Goal: Transaction & Acquisition: Purchase product/service

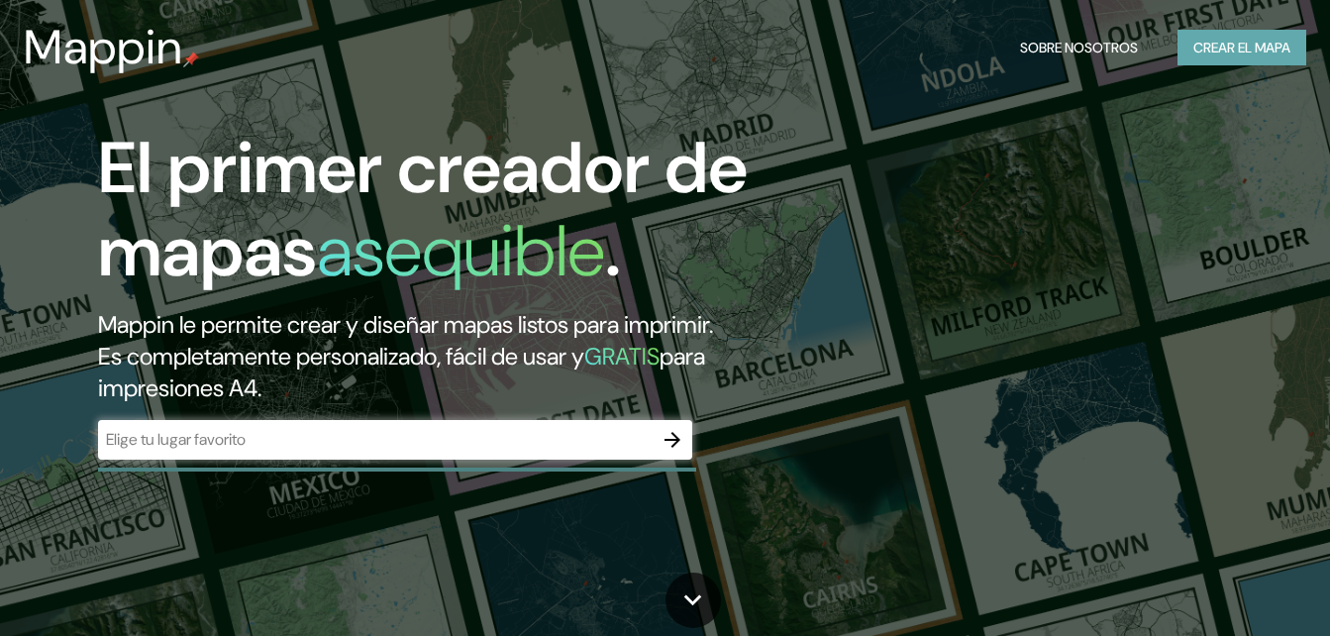
click at [1254, 53] on font "Crear el mapa" at bounding box center [1242, 48] width 97 height 25
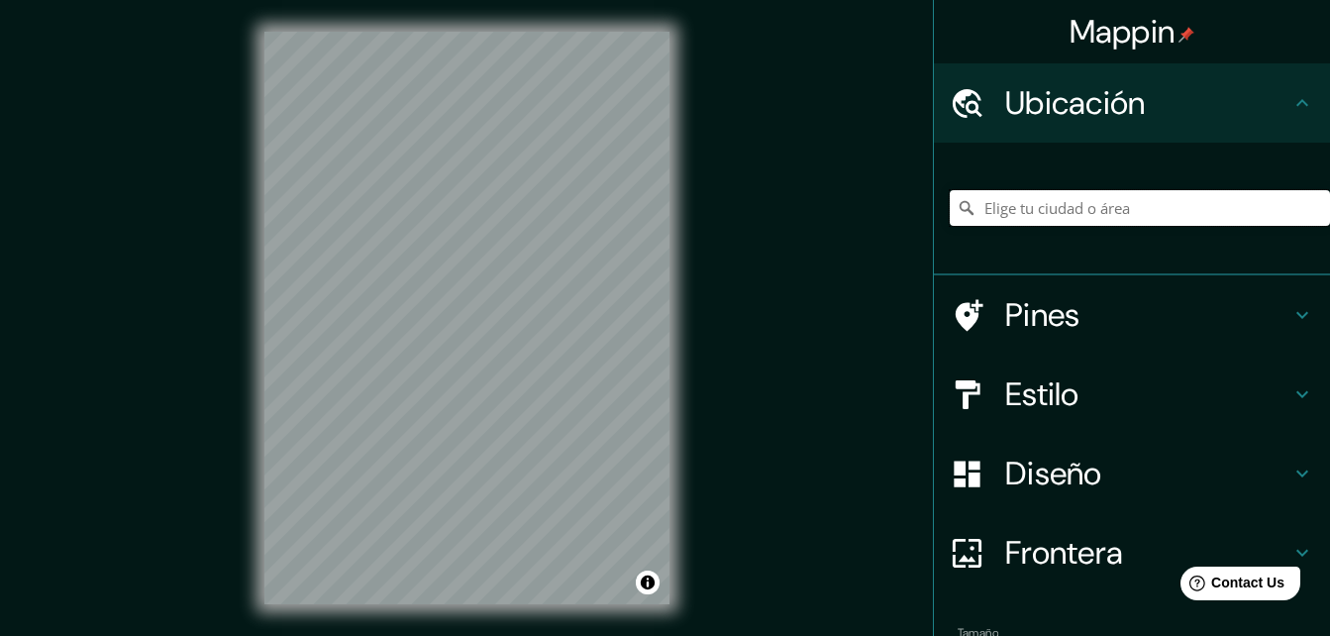
click at [1144, 203] on input "Elige tu ciudad o área" at bounding box center [1140, 208] width 380 height 36
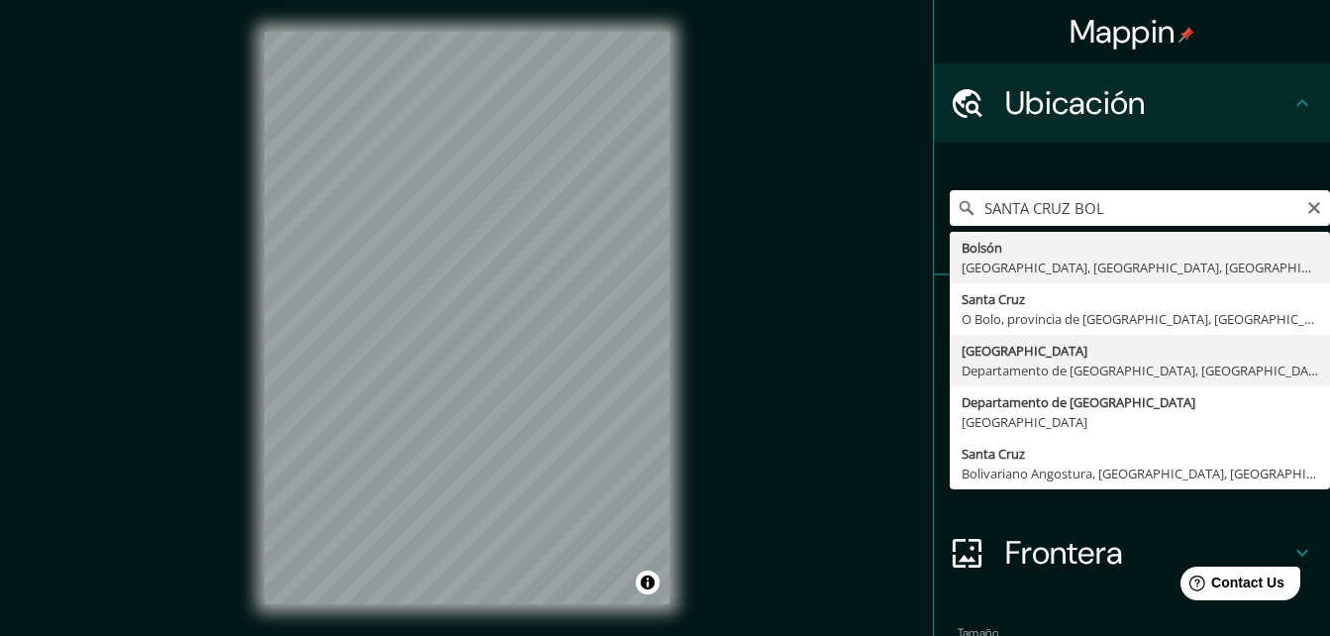
type input "[GEOGRAPHIC_DATA], [GEOGRAPHIC_DATA], [GEOGRAPHIC_DATA]"
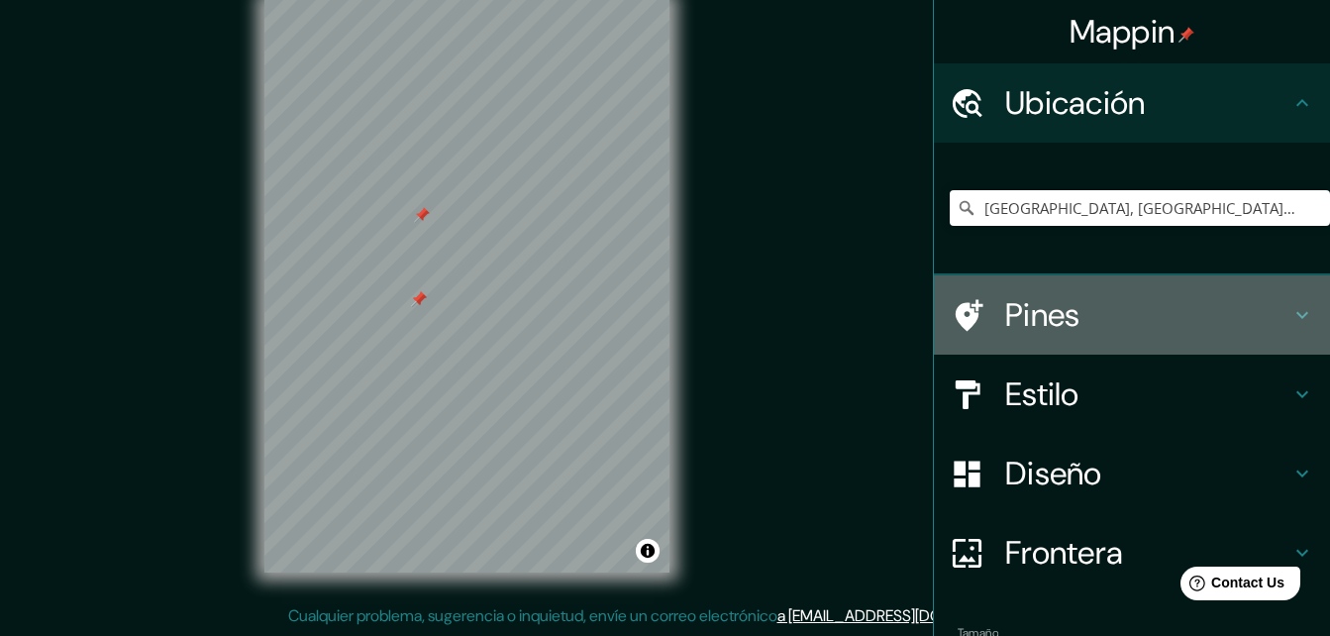
click at [1124, 308] on h4 "Pines" at bounding box center [1147, 315] width 285 height 40
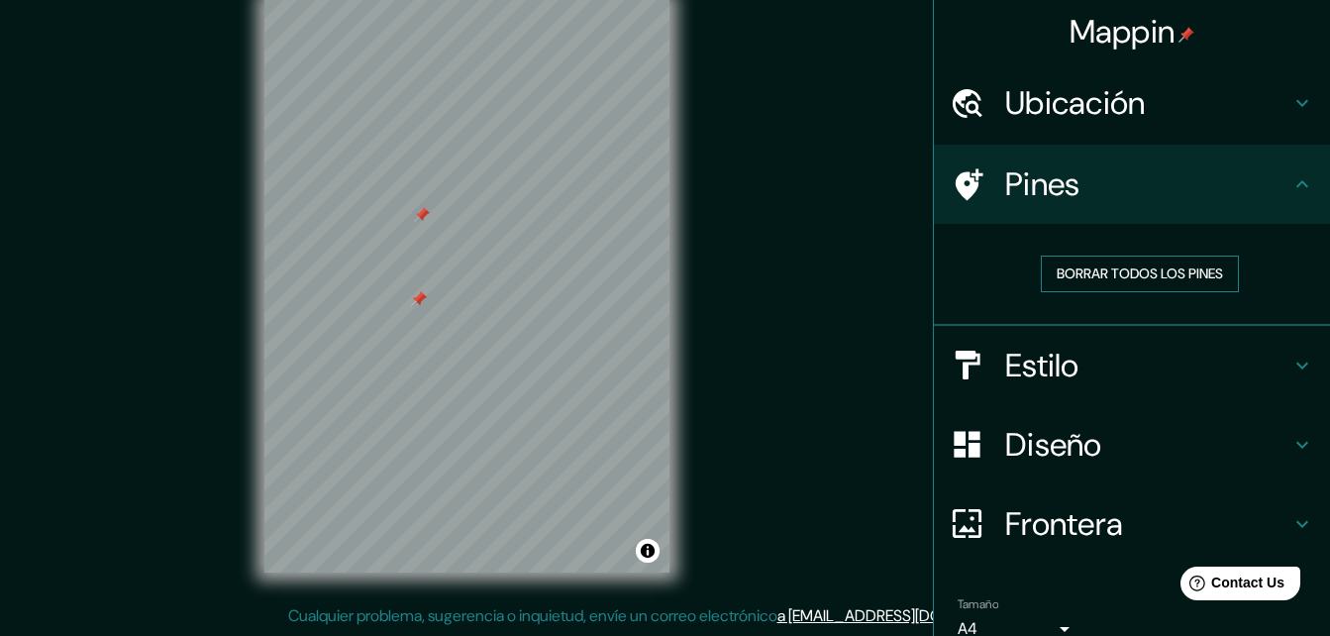
click at [1118, 274] on font "Borrar todos los pines" at bounding box center [1140, 274] width 166 height 25
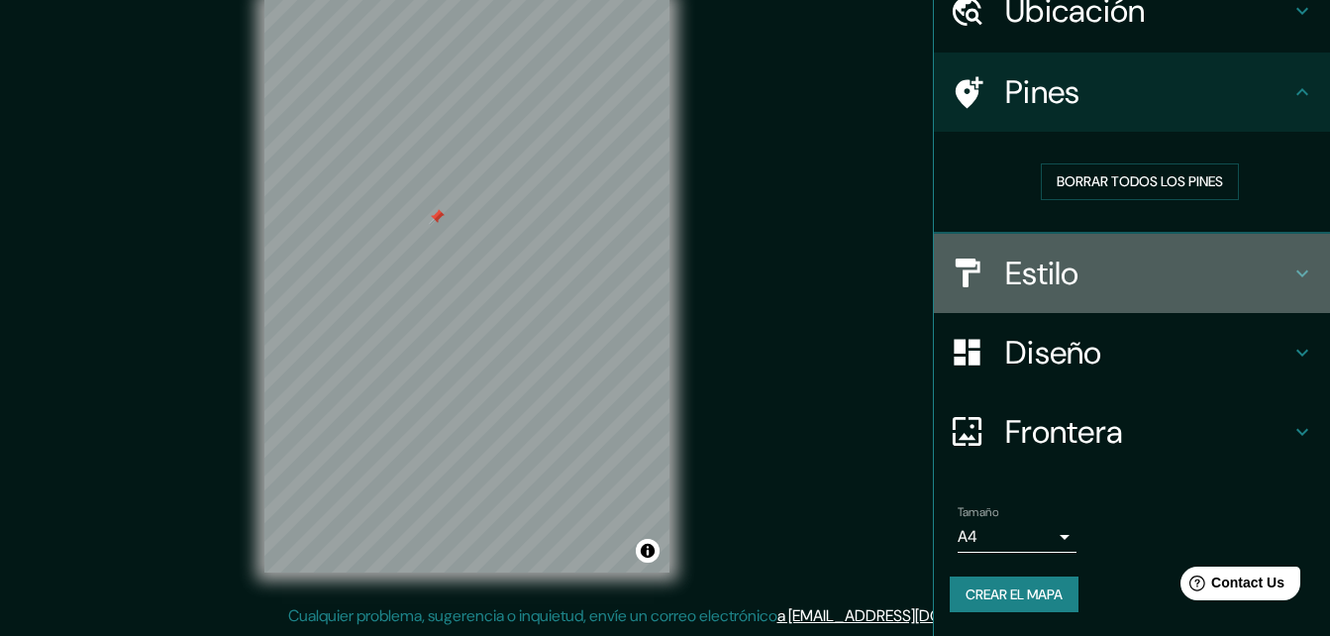
click at [1224, 263] on h4 "Estilo" at bounding box center [1147, 274] width 285 height 40
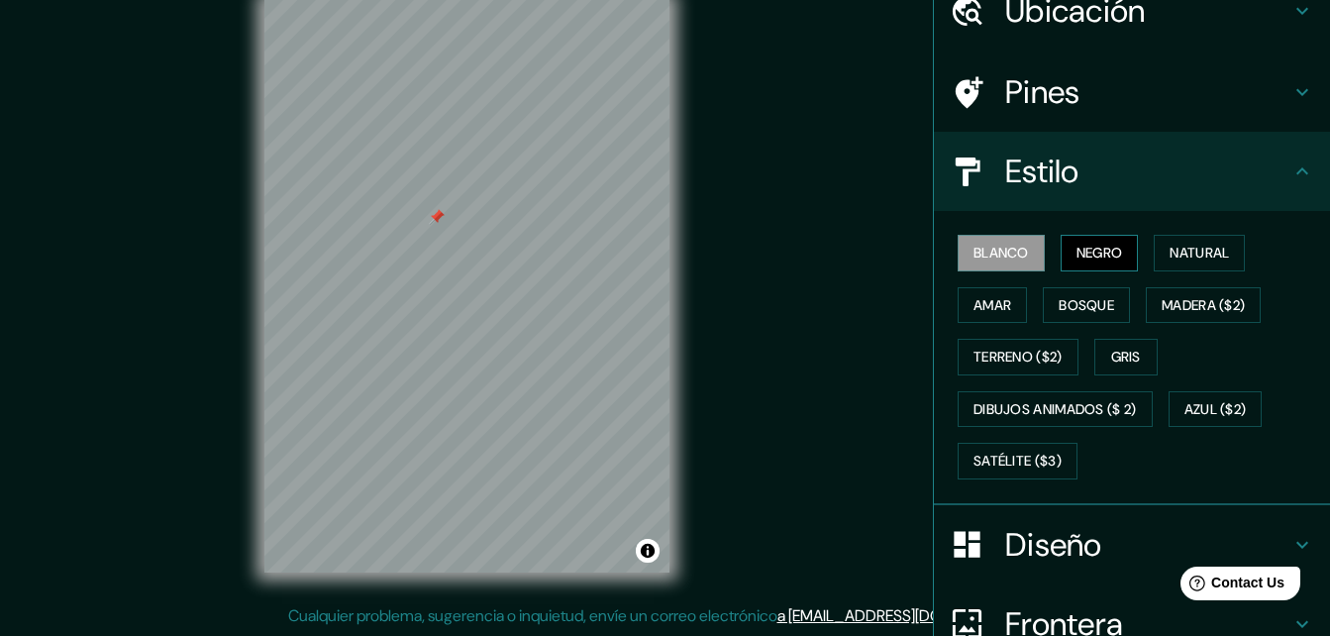
click at [1095, 252] on font "Negro" at bounding box center [1100, 253] width 47 height 25
click at [1171, 251] on font "Natural" at bounding box center [1199, 253] width 59 height 25
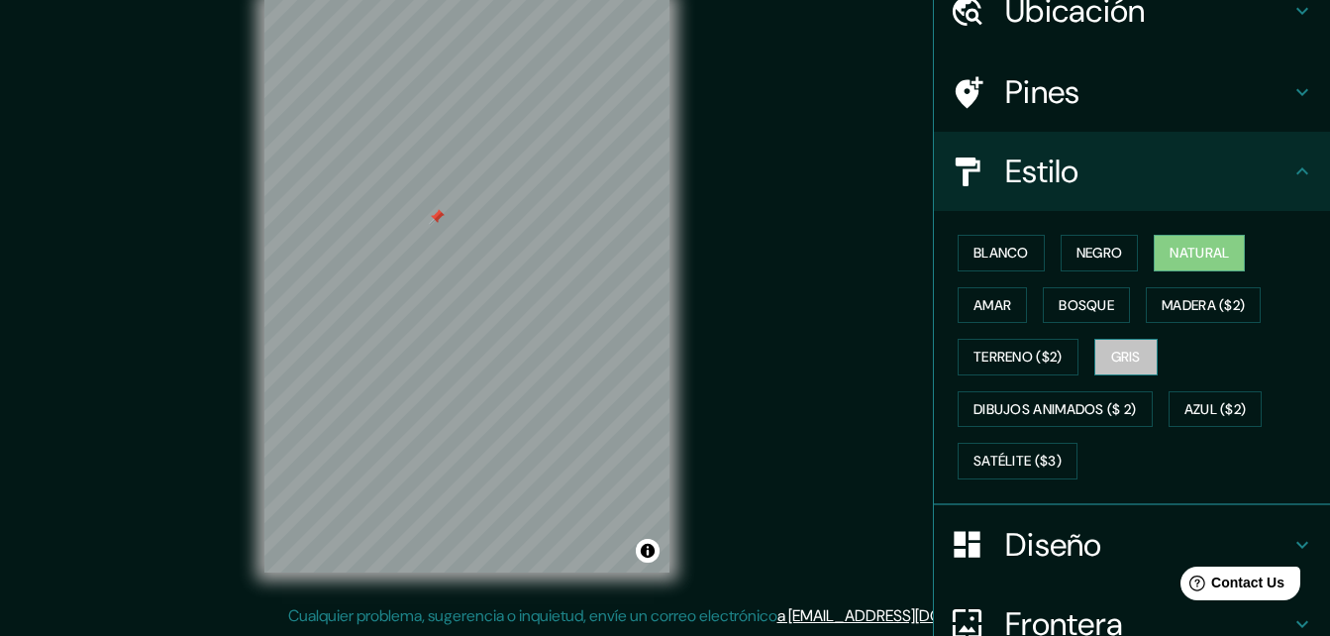
click at [1121, 355] on font "Gris" at bounding box center [1126, 357] width 30 height 25
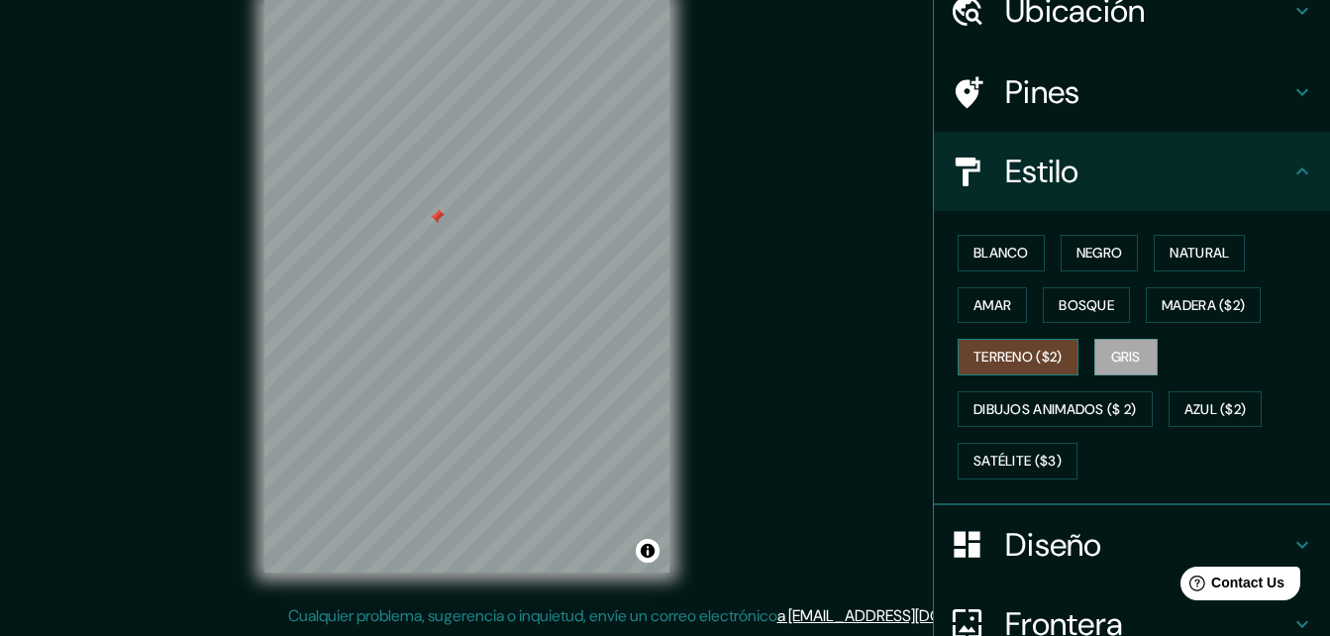
click at [1033, 358] on font "Terreno ($2)" at bounding box center [1018, 357] width 89 height 25
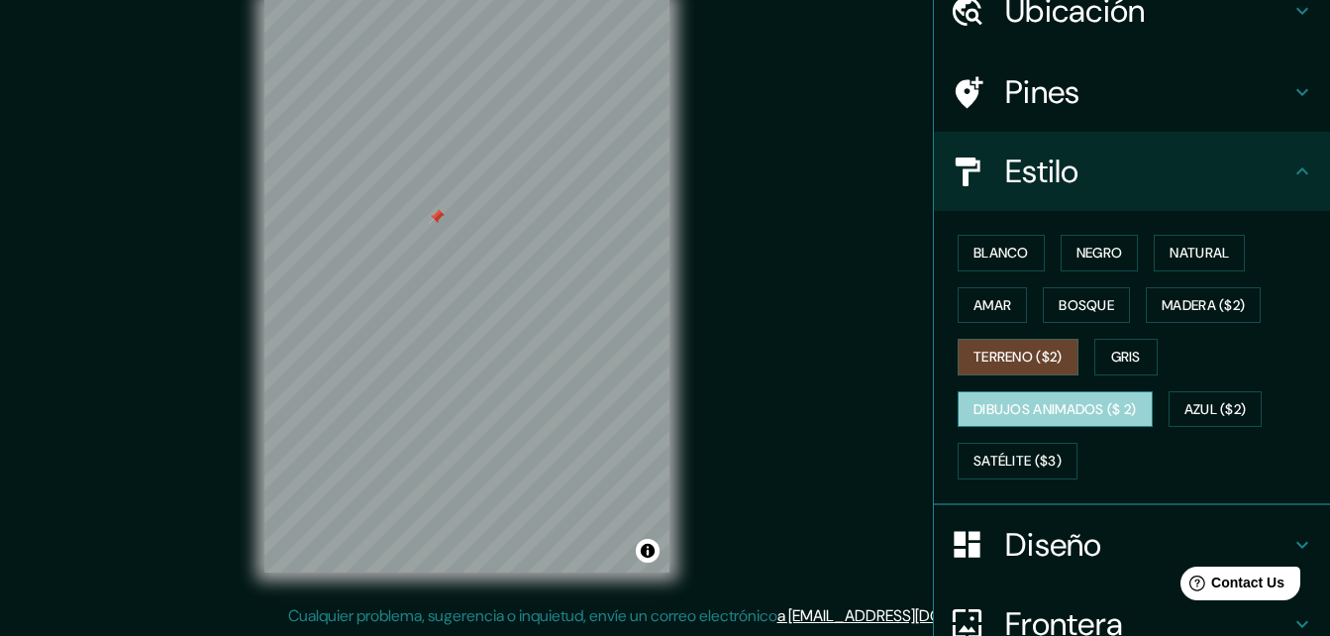
click at [1080, 400] on font "Dibujos animados ($ 2)" at bounding box center [1055, 409] width 163 height 25
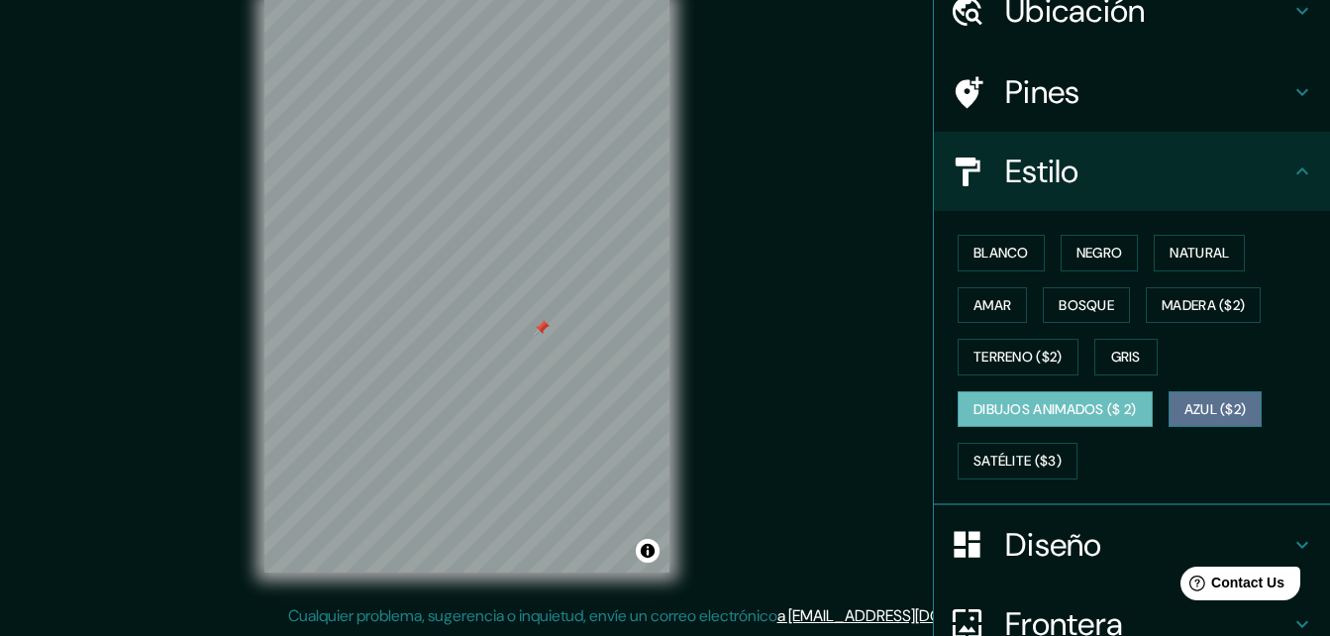
click at [1202, 393] on button "Azul ($2)" at bounding box center [1216, 409] width 94 height 37
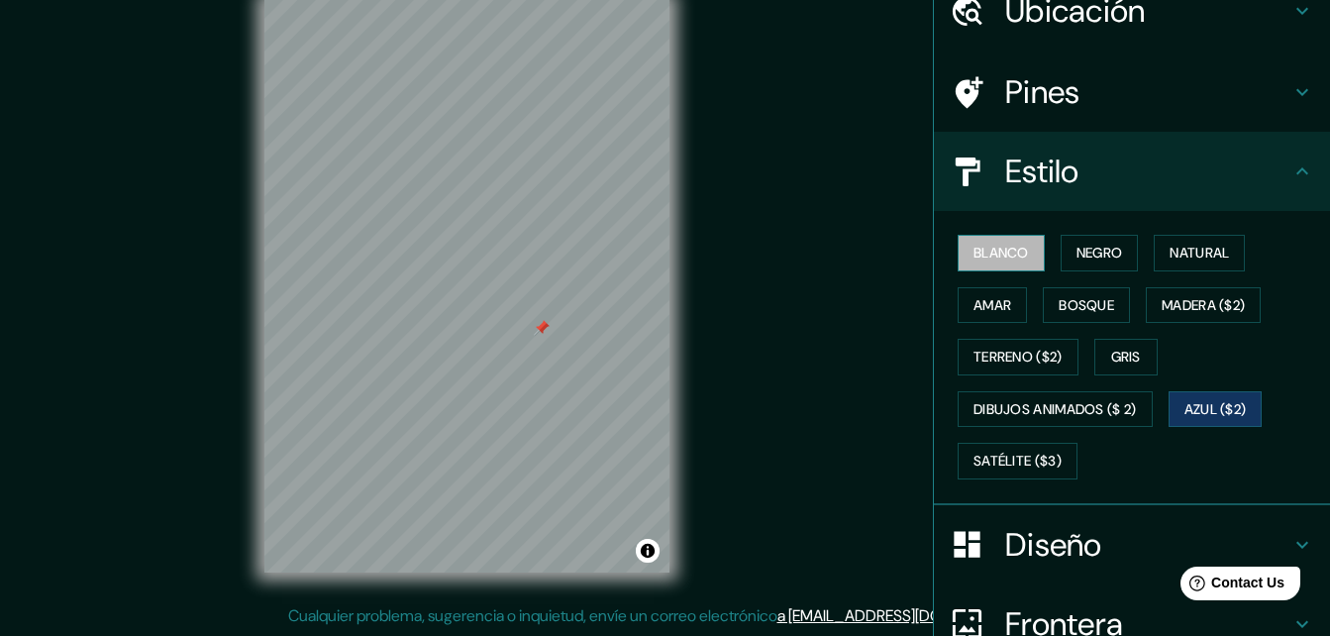
click at [974, 253] on font "Blanco" at bounding box center [1001, 253] width 55 height 25
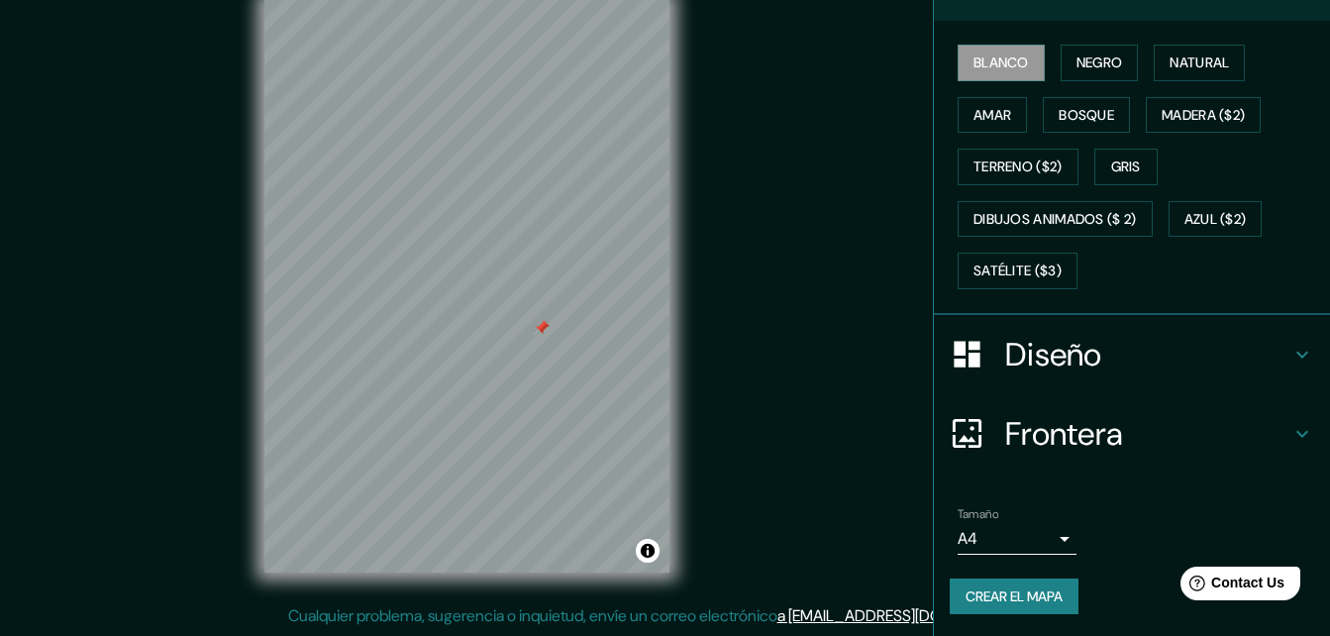
scroll to position [284, 0]
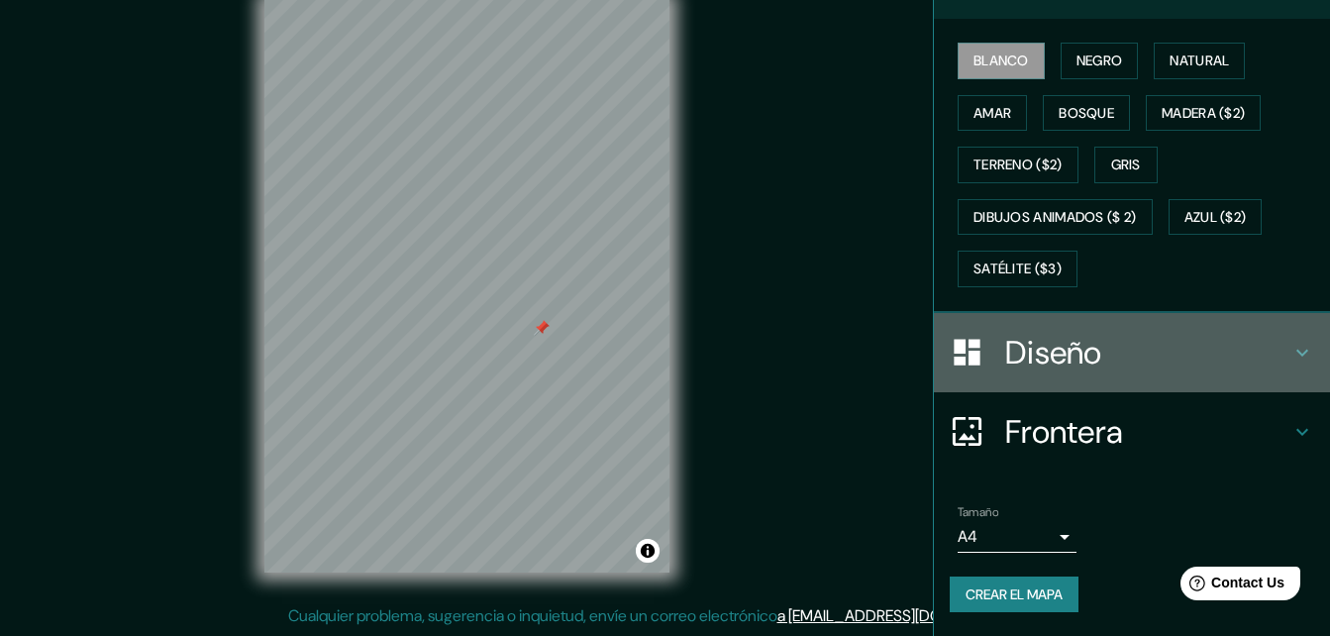
click at [1119, 359] on h4 "Diseño" at bounding box center [1147, 353] width 285 height 40
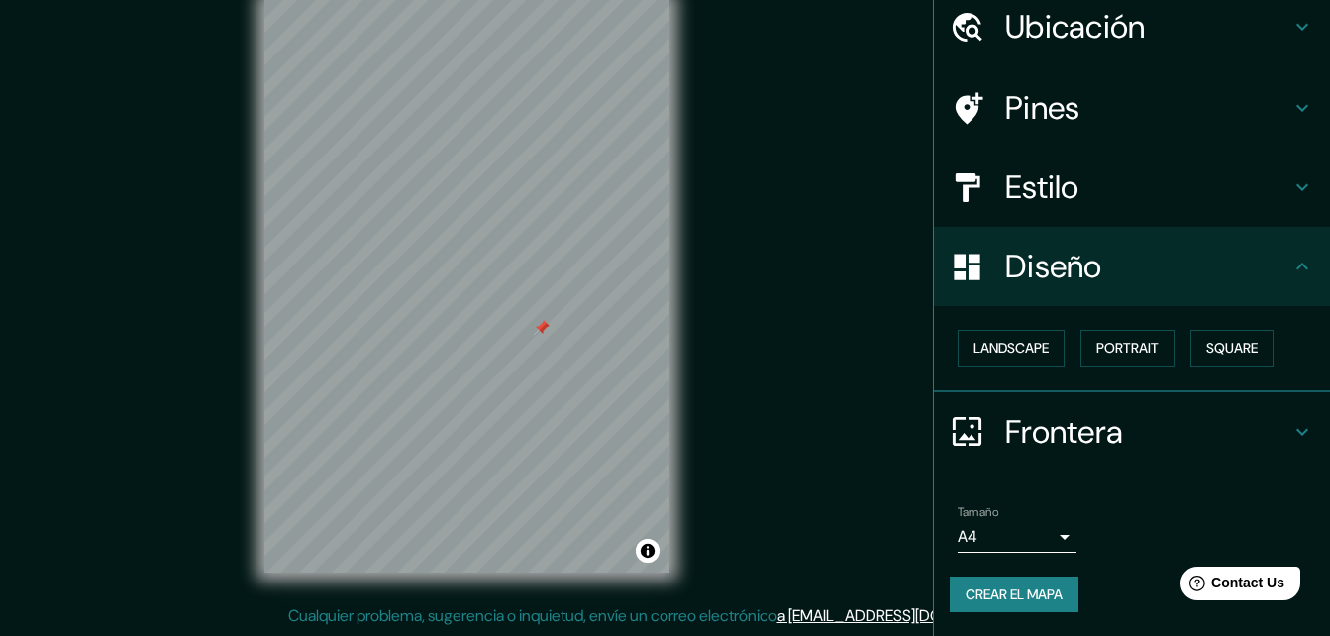
scroll to position [76, 0]
click at [1229, 349] on font "Cuadrado" at bounding box center [1212, 348] width 73 height 25
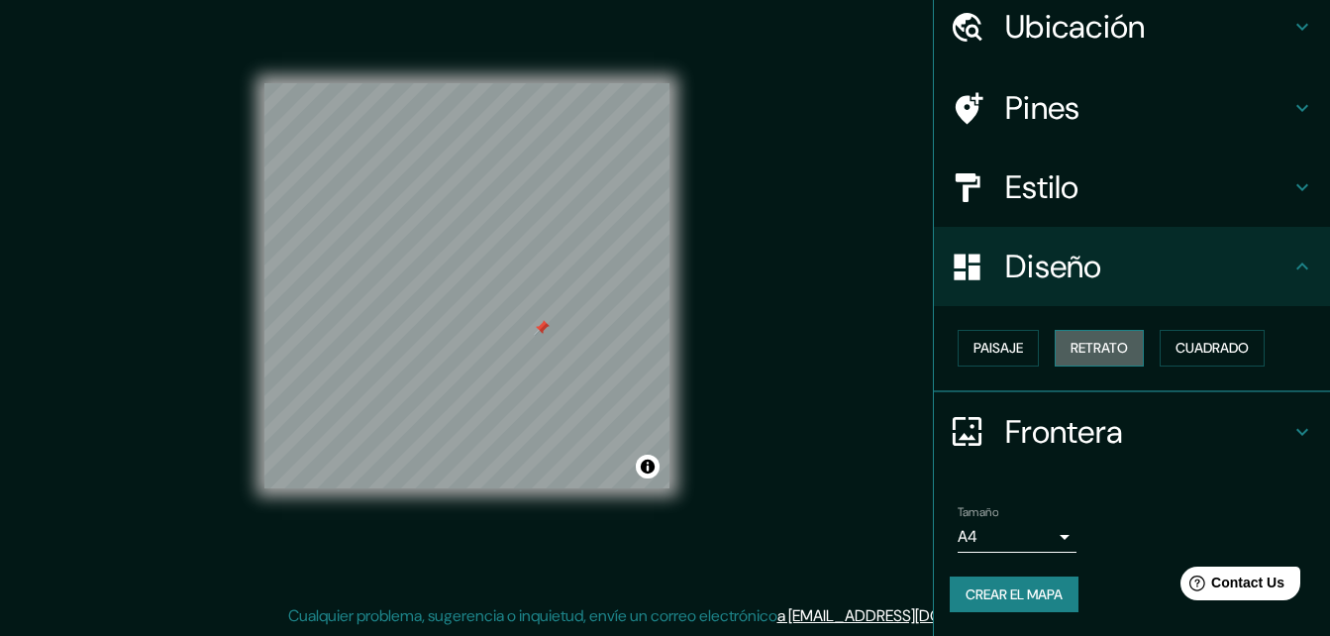
click at [1111, 349] on font "Retrato" at bounding box center [1099, 348] width 57 height 25
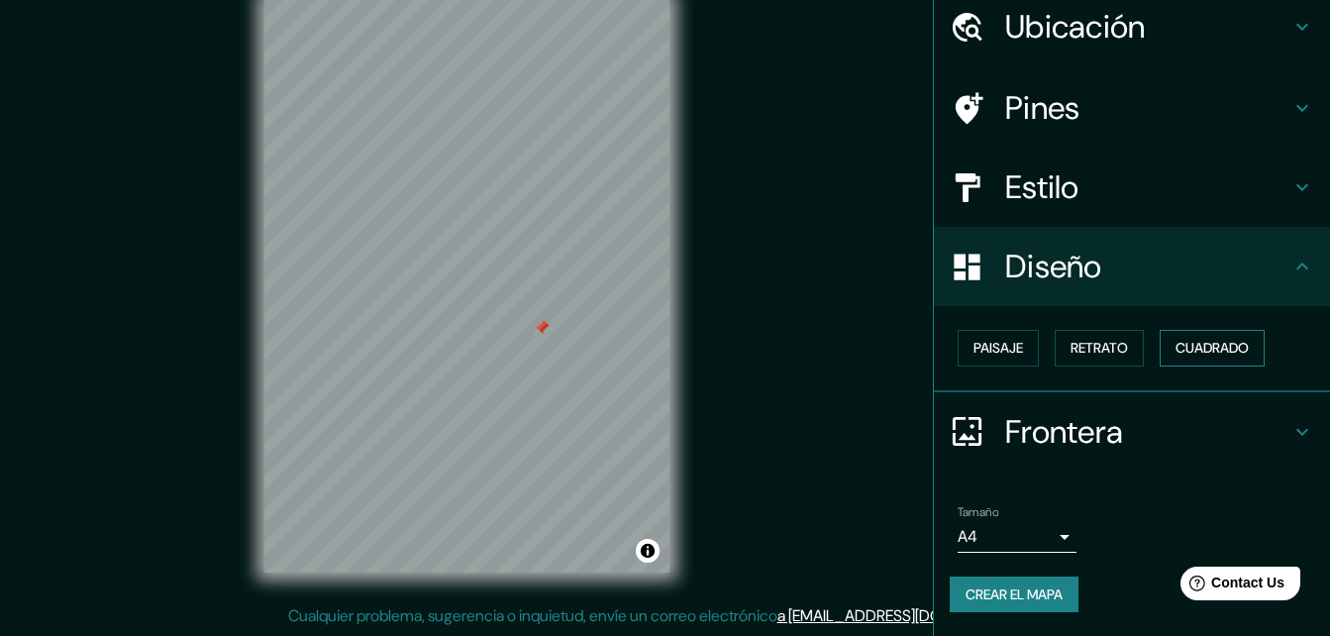
click at [1201, 339] on font "Cuadrado" at bounding box center [1212, 348] width 73 height 25
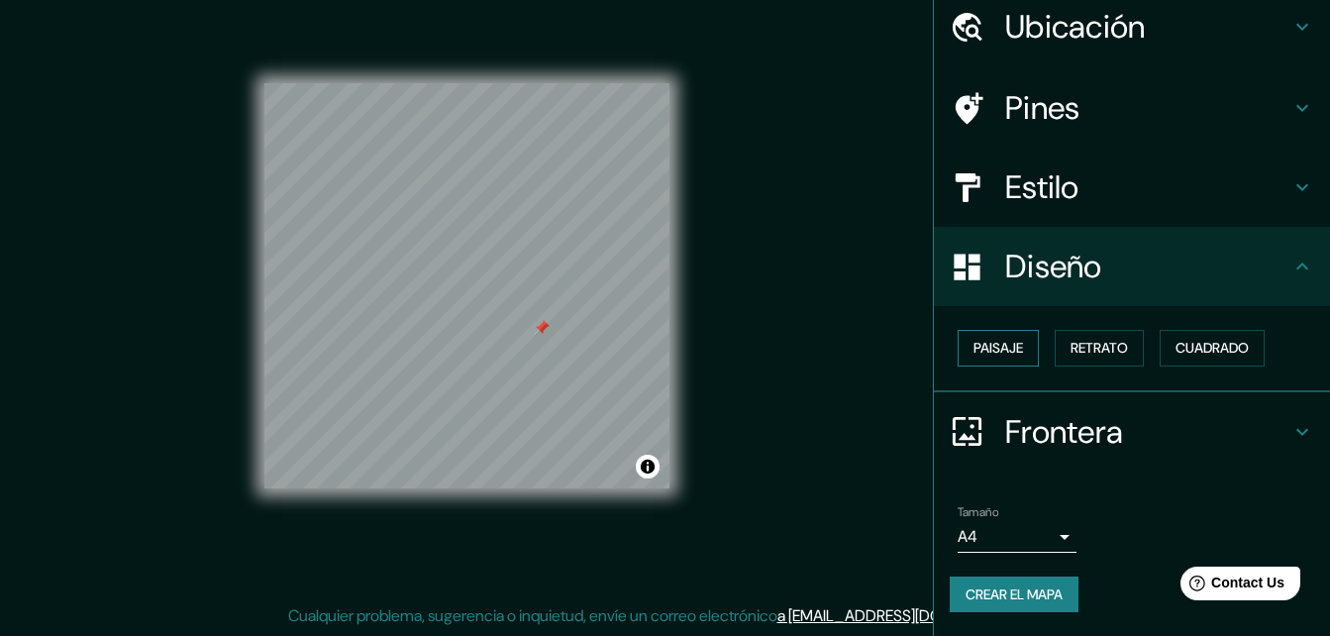
click at [988, 341] on font "Paisaje" at bounding box center [999, 348] width 50 height 25
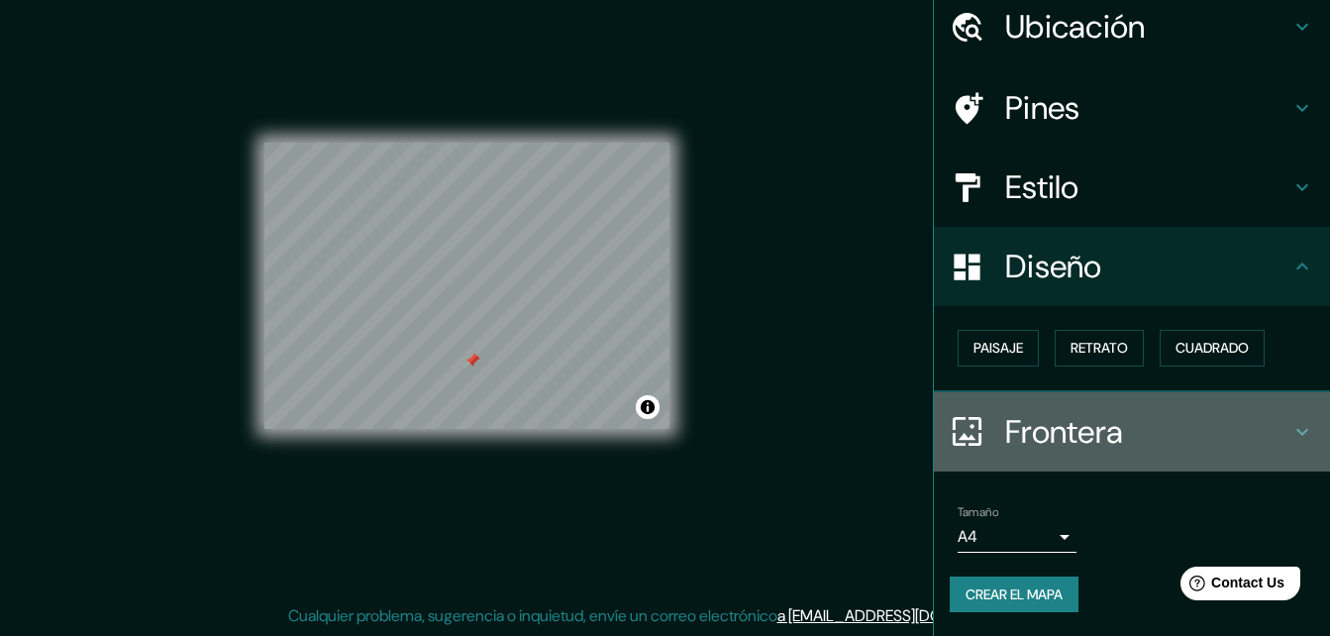
click at [1269, 435] on h4 "Frontera" at bounding box center [1147, 432] width 285 height 40
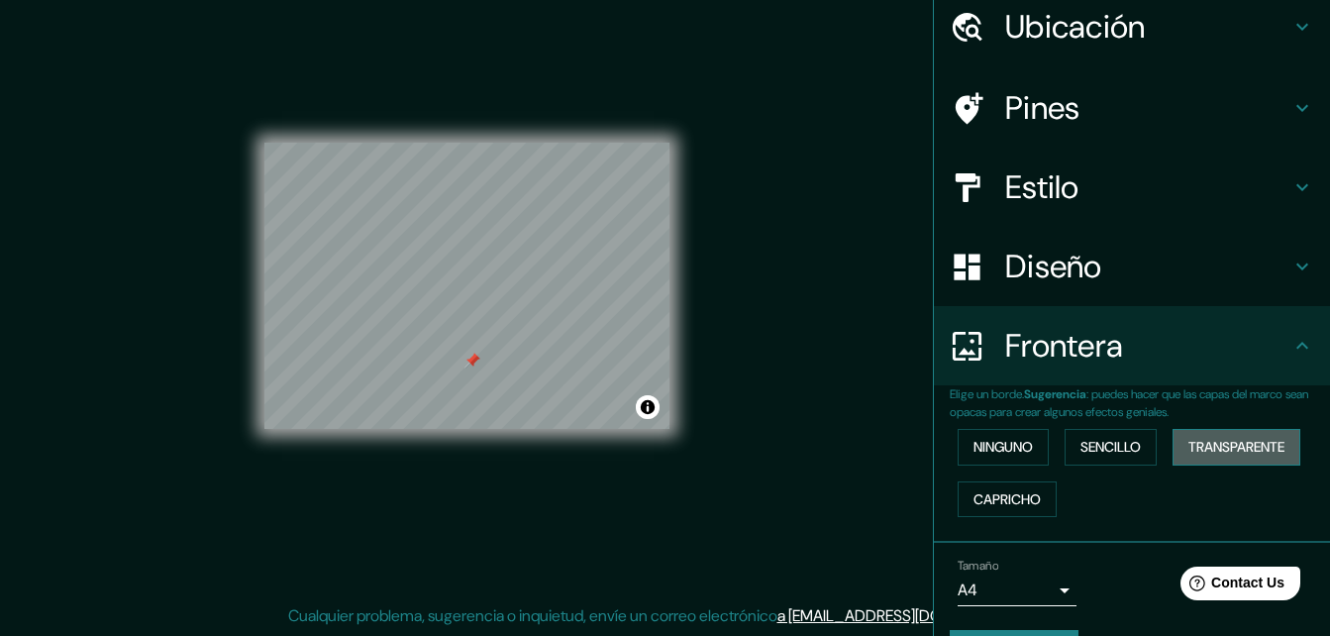
click at [1194, 442] on font "Transparente" at bounding box center [1237, 447] width 96 height 25
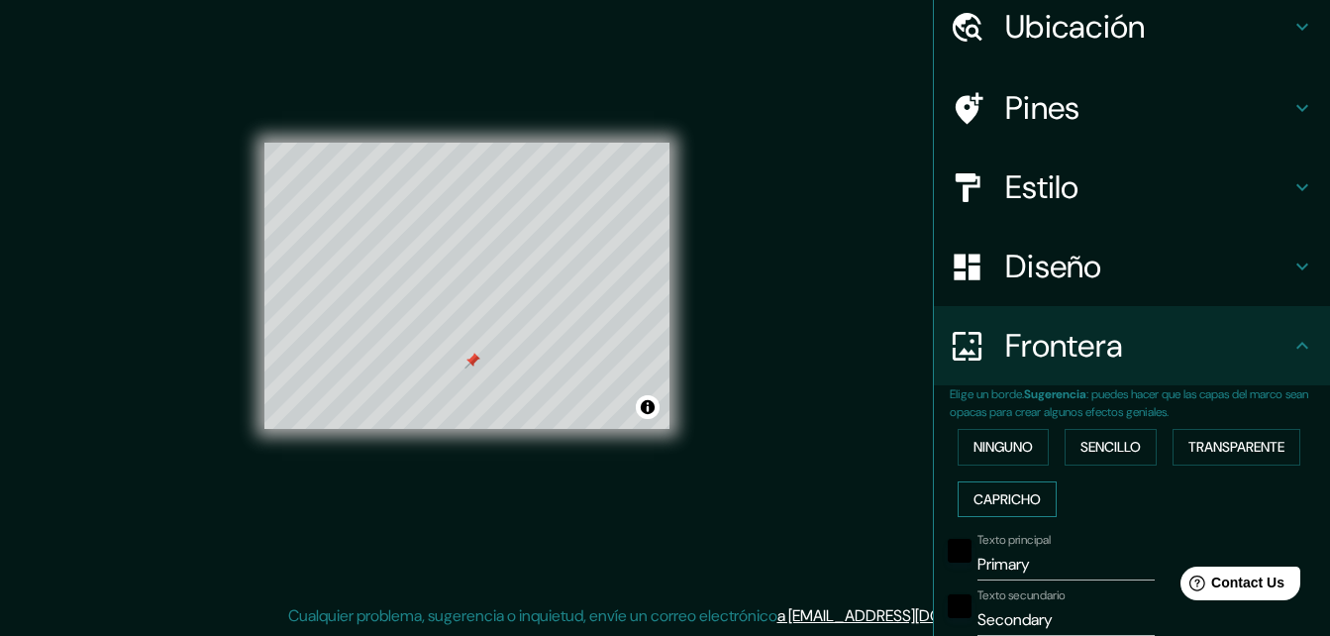
click at [996, 490] on font "Capricho" at bounding box center [1007, 499] width 67 height 25
click at [1068, 439] on button "Sencillo" at bounding box center [1111, 447] width 92 height 37
click at [996, 439] on font "Ninguno" at bounding box center [1003, 447] width 59 height 25
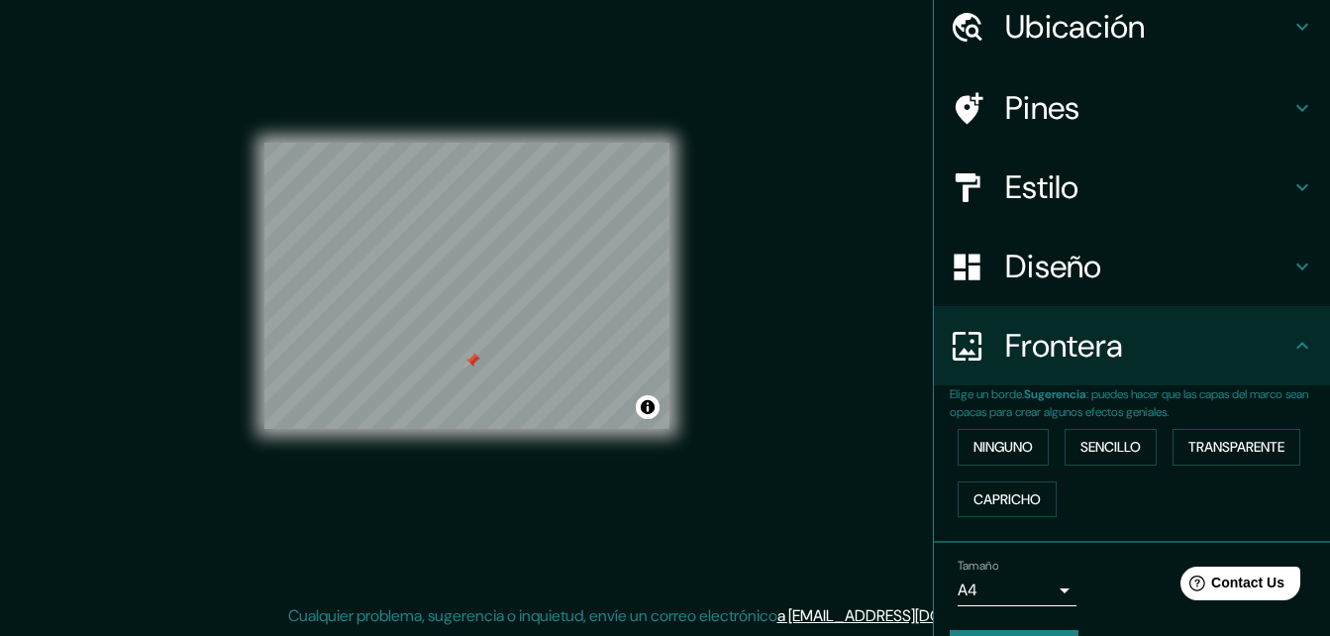
scroll to position [0, 0]
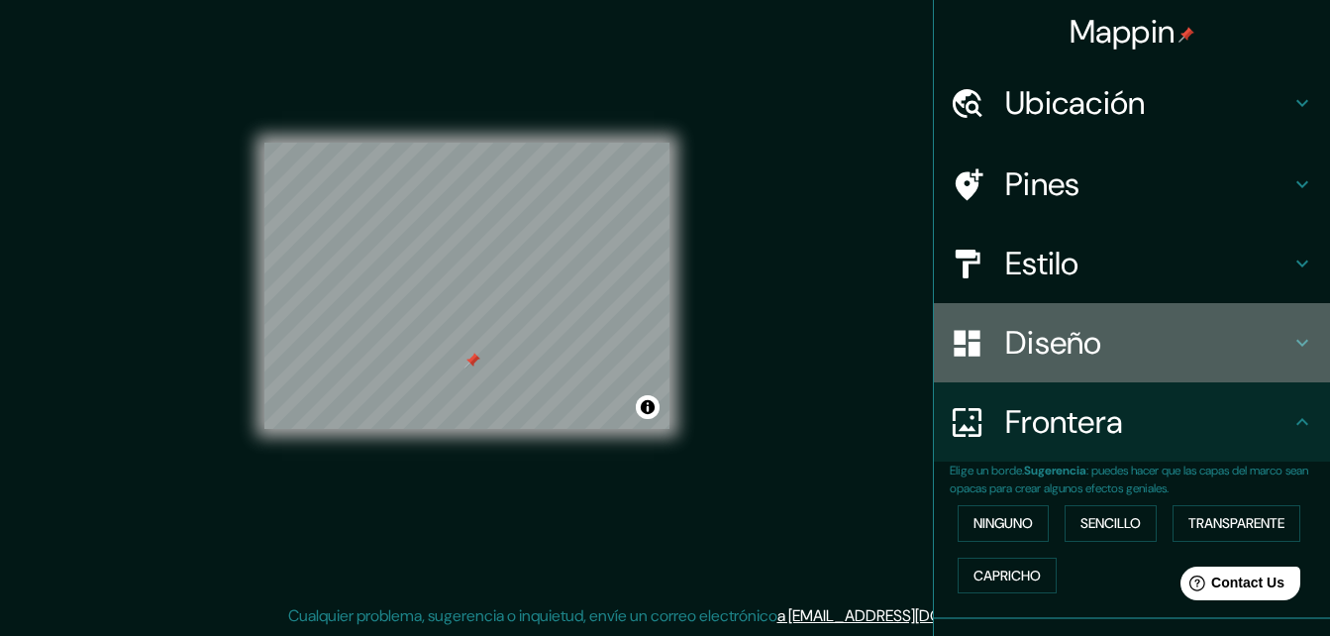
click at [1236, 334] on h4 "Diseño" at bounding box center [1147, 343] width 285 height 40
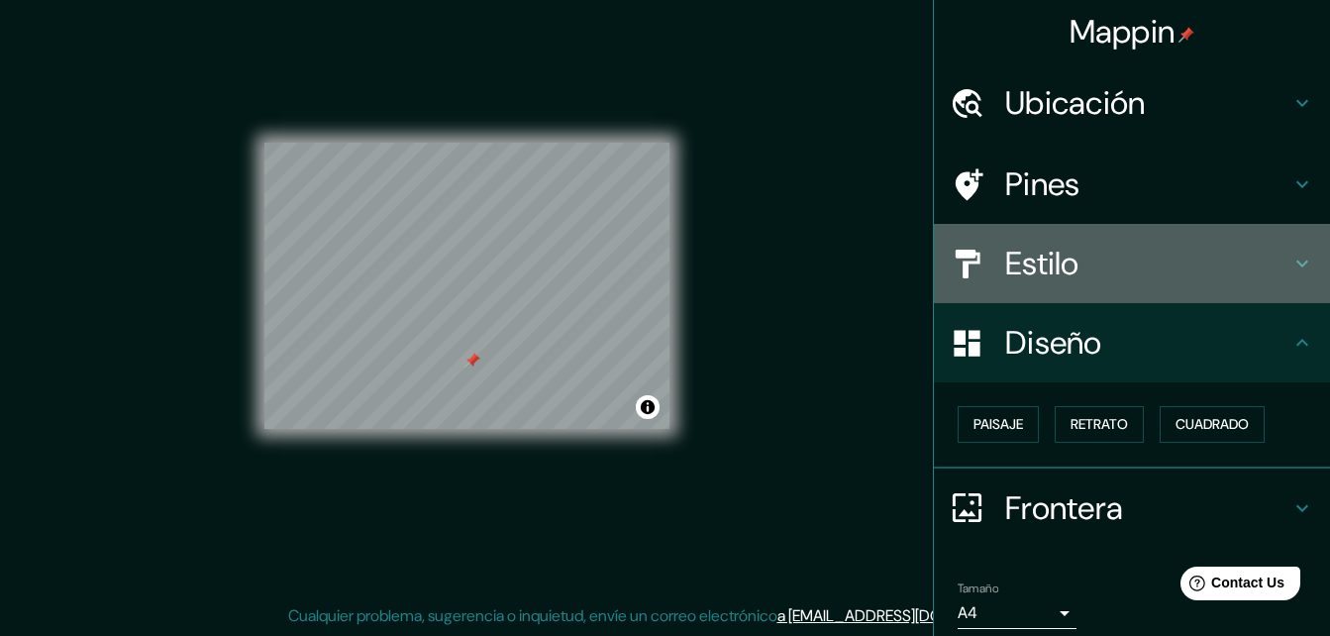
click at [1082, 264] on h4 "Estilo" at bounding box center [1147, 264] width 285 height 40
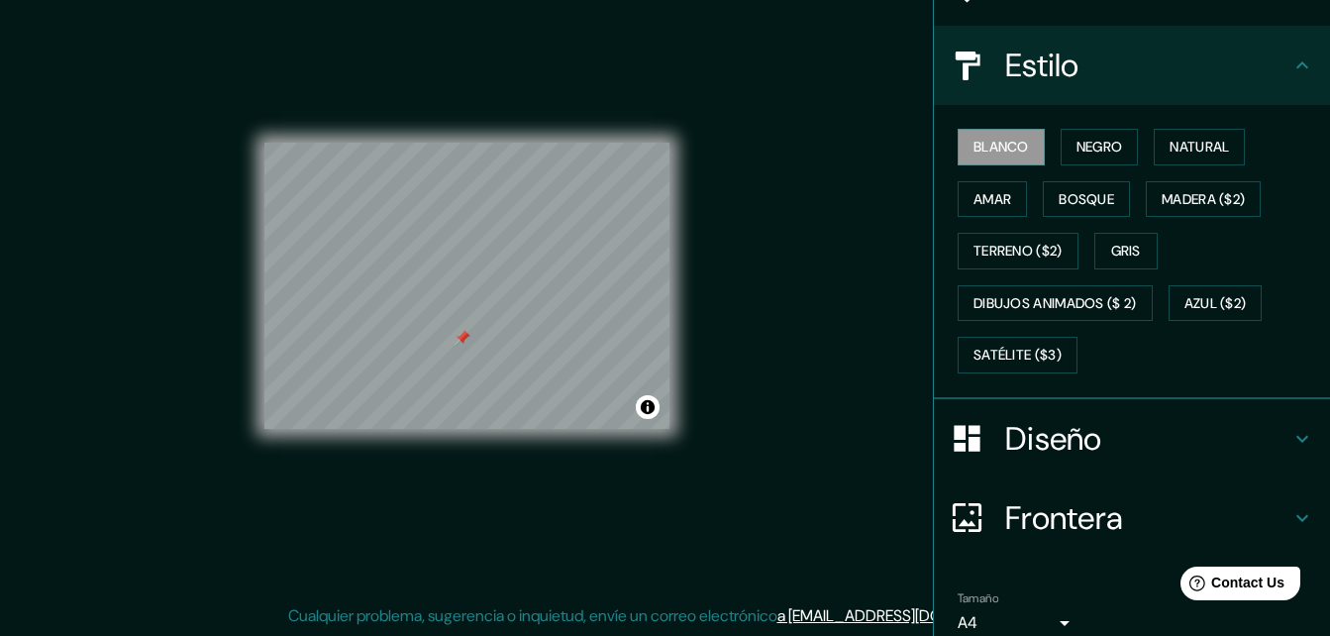
scroll to position [284, 0]
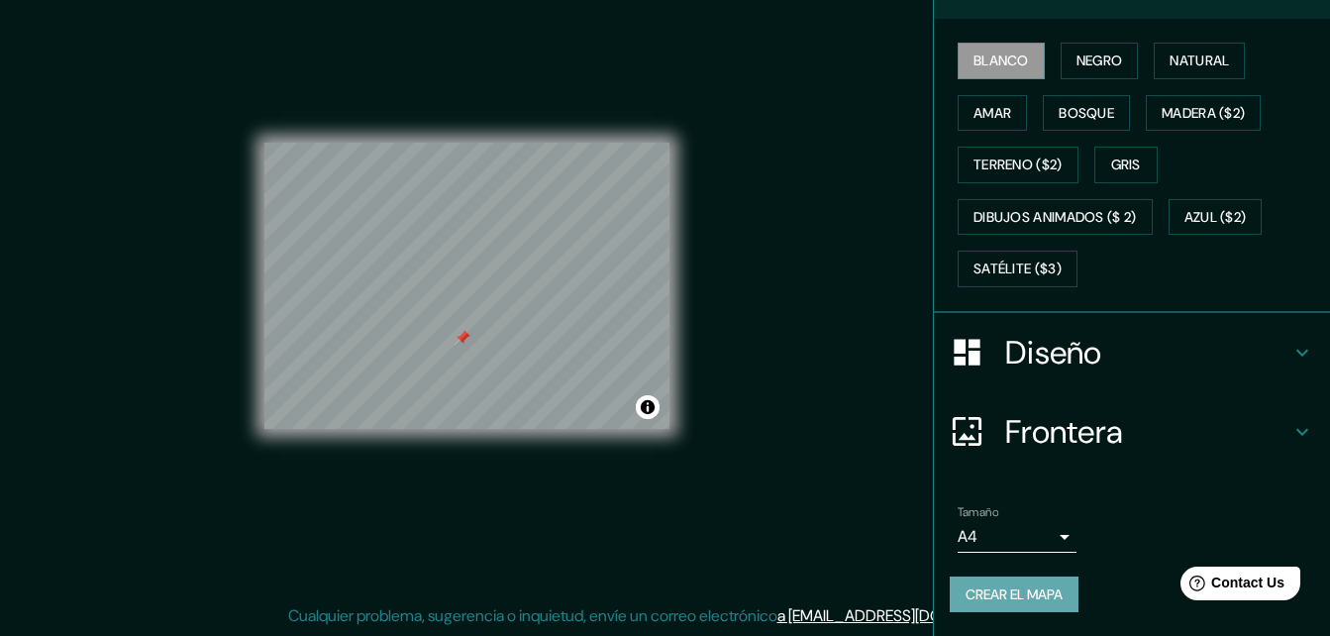
click at [987, 582] on font "Crear el mapa" at bounding box center [1014, 594] width 97 height 25
click at [1008, 597] on font "Crear el mapa" at bounding box center [1014, 594] width 97 height 25
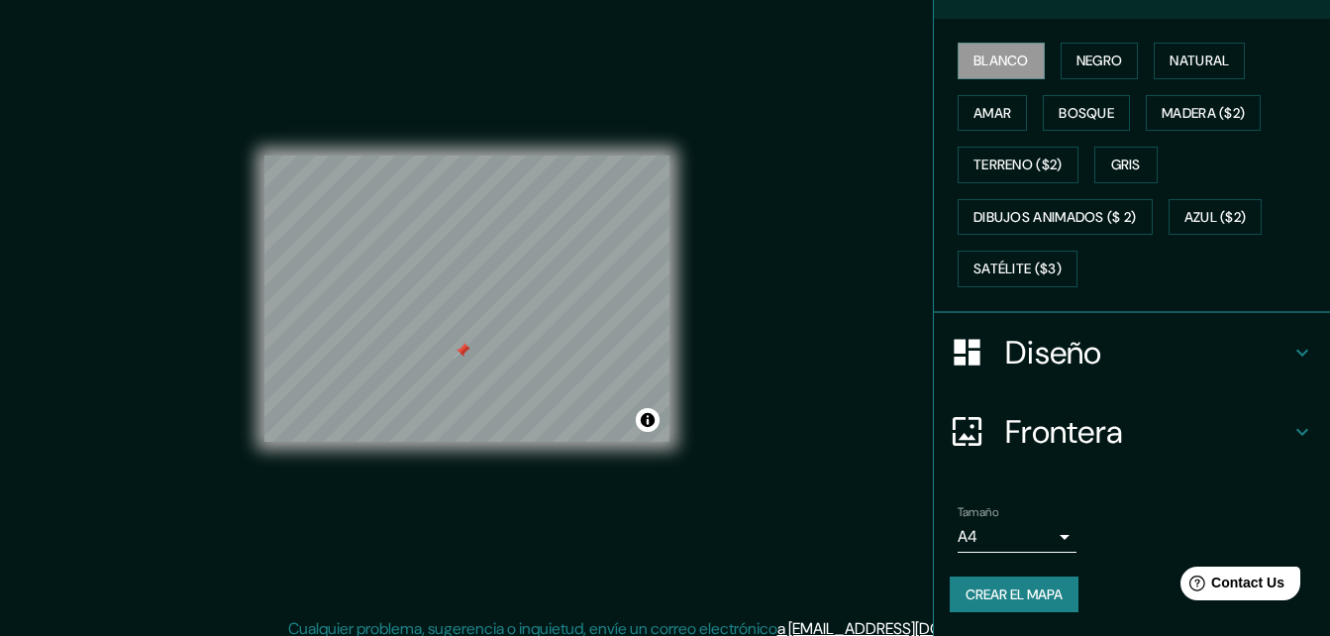
scroll to position [0, 0]
